Goal: Find specific page/section: Find specific page/section

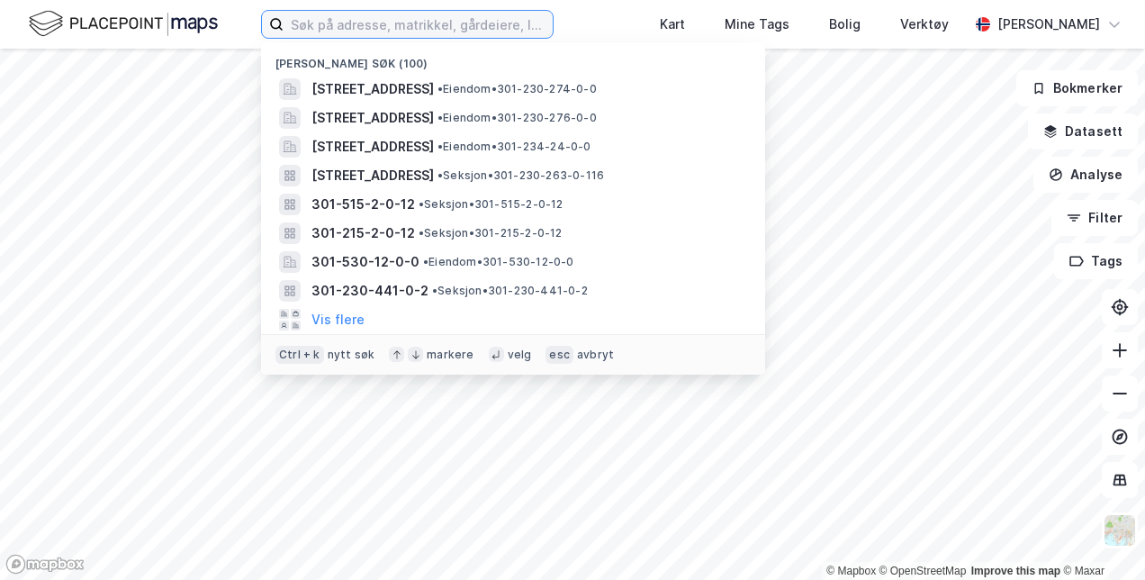
click at [308, 27] on input at bounding box center [417, 24] width 269 height 27
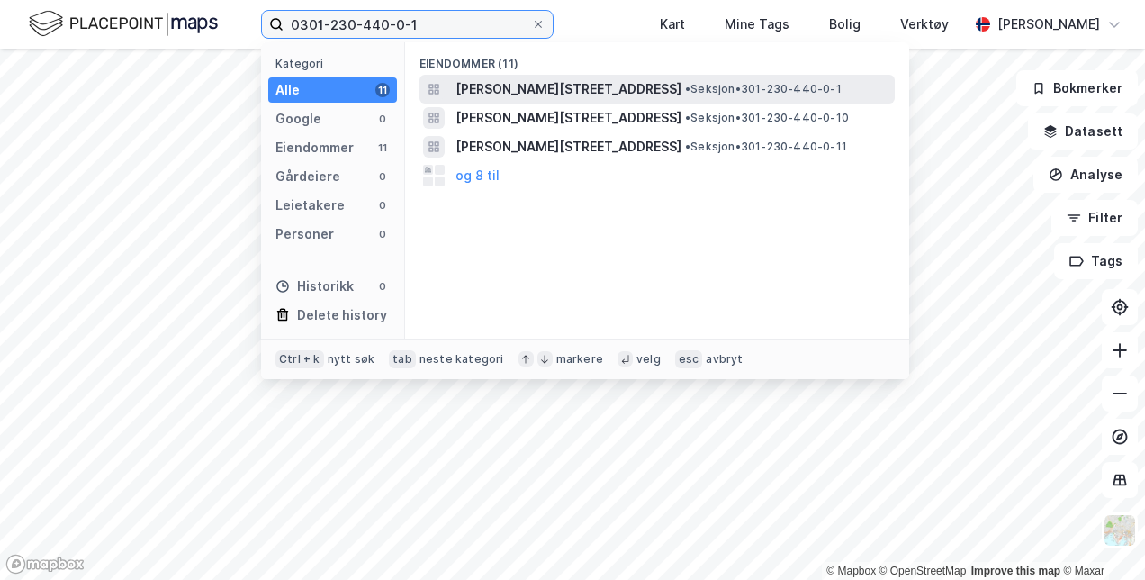
type input "0301-230-440-0-1"
click at [495, 83] on span "[PERSON_NAME][STREET_ADDRESS]" at bounding box center [568, 89] width 226 height 22
